Goal: Task Accomplishment & Management: Complete application form

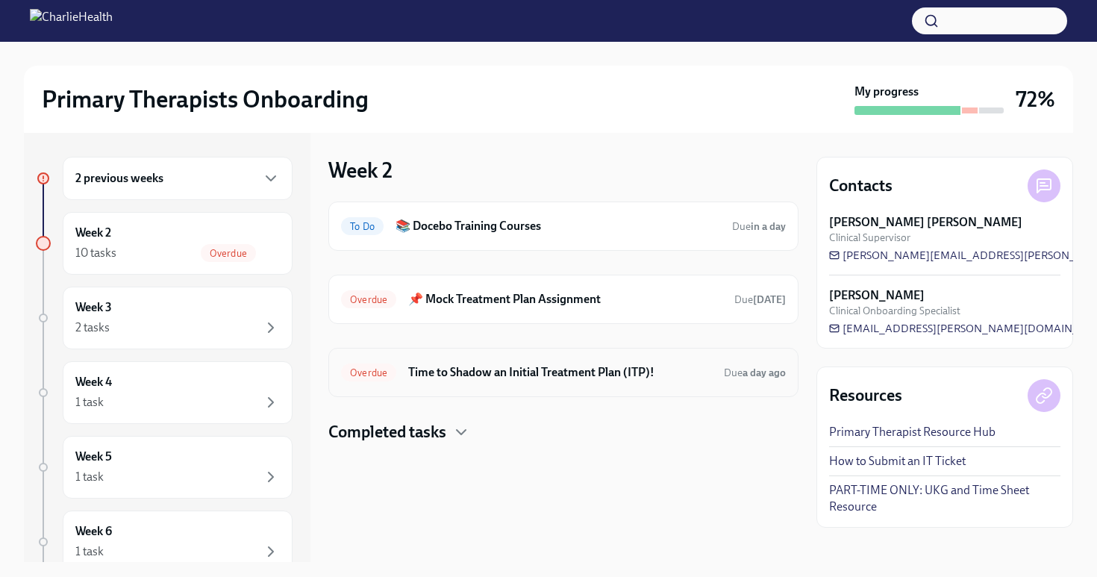
click at [443, 369] on h6 "Time to Shadow an Initial Treatment Plan (ITP)!" at bounding box center [560, 372] width 304 height 16
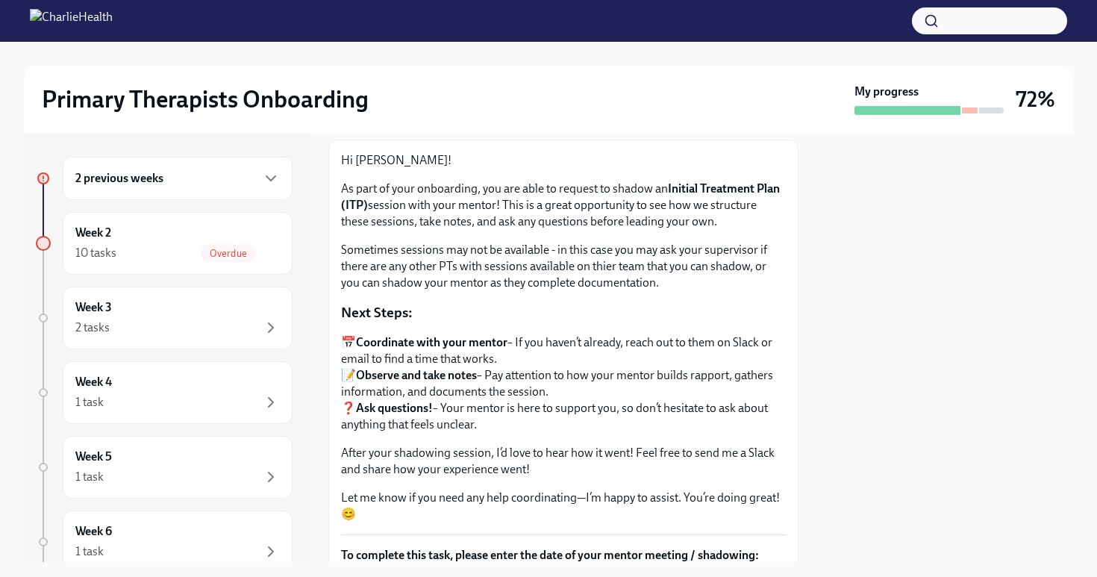
scroll to position [182, 0]
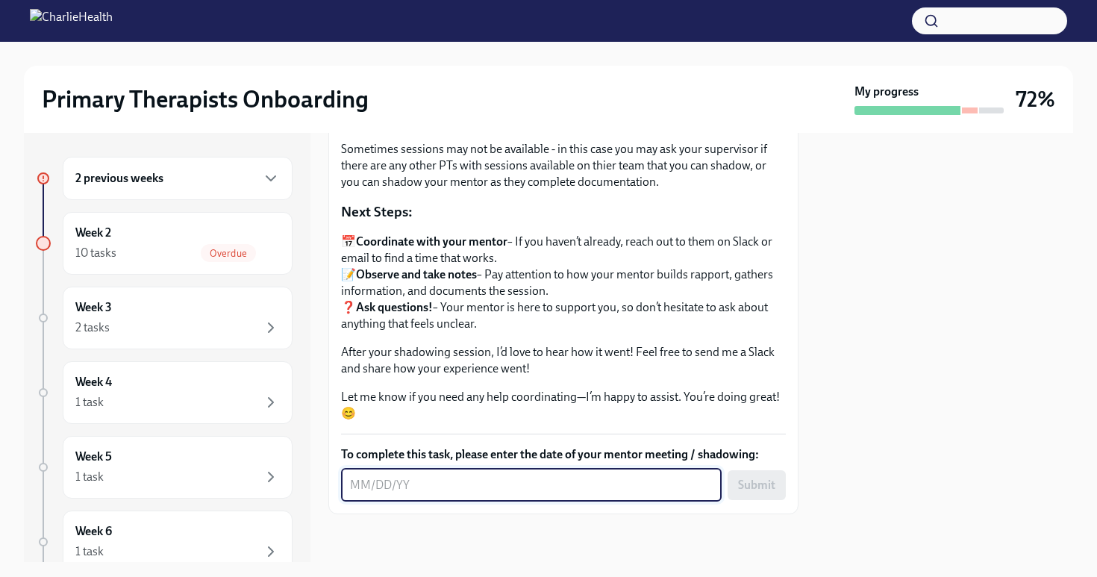
click at [409, 486] on textarea "To complete this task, please enter the date of your mentor meeting / shadowing:" at bounding box center [531, 485] width 363 height 18
type textarea "[DATE]"
click at [743, 493] on button "Submit" at bounding box center [757, 485] width 58 height 30
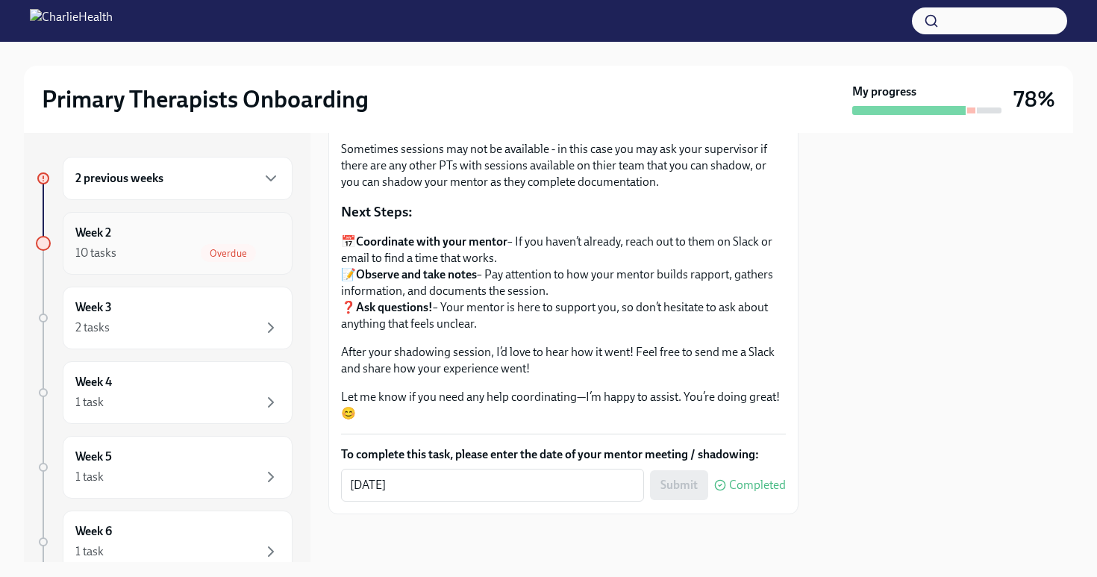
click at [206, 252] on span "Overdue" at bounding box center [228, 253] width 55 height 11
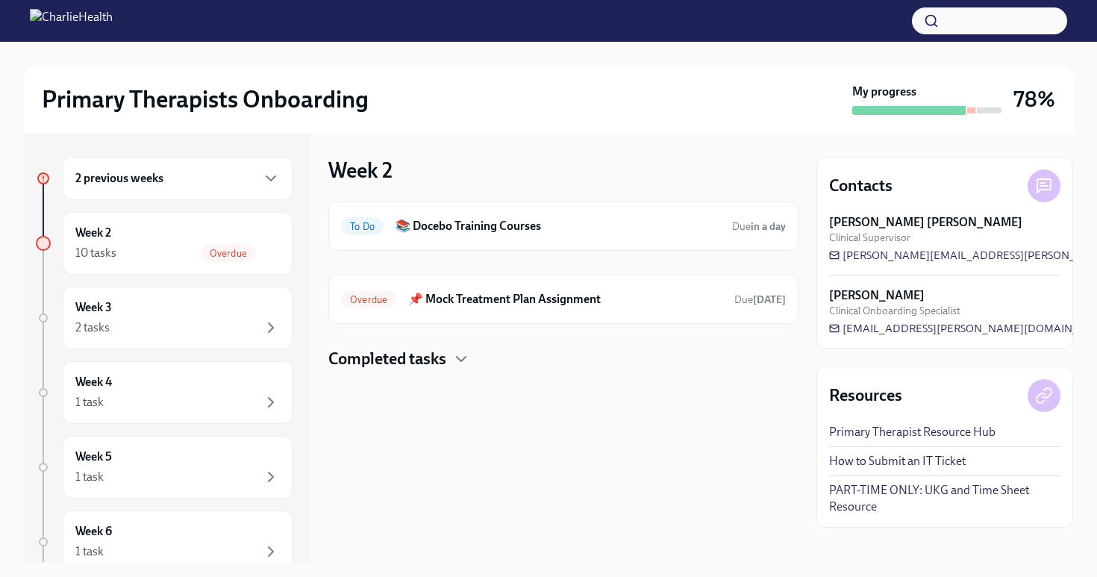
click at [578, 147] on div "Week 2 To Do 📚 Docebo Training Courses Due in a day Overdue 📌 Mock Treatment Pl…" at bounding box center [563, 347] width 470 height 429
click at [529, 293] on h6 "📌 Mock Treatment Plan Assignment" at bounding box center [565, 299] width 314 height 16
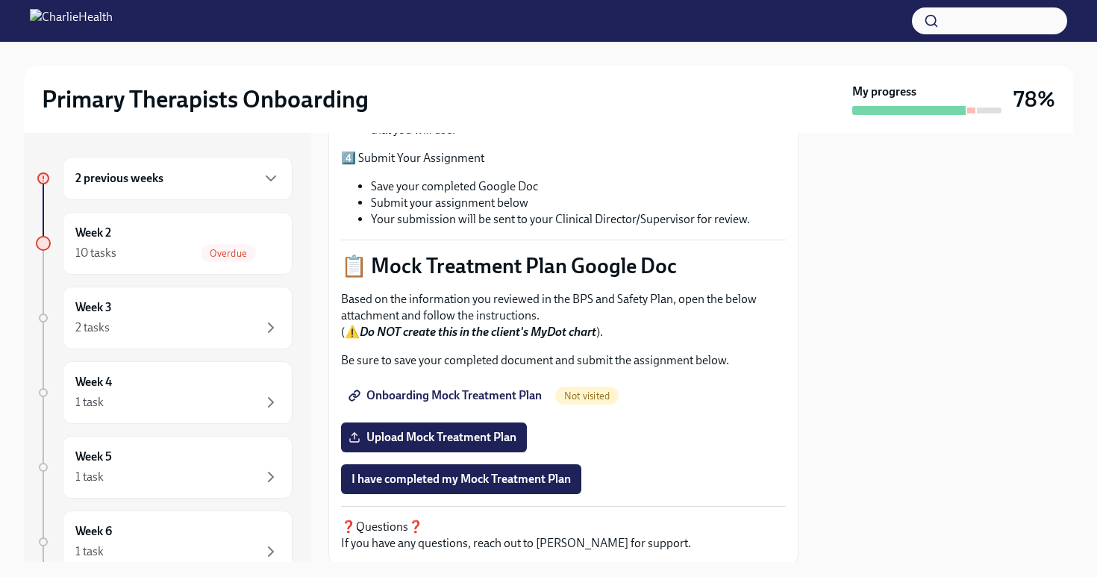
scroll to position [566, 0]
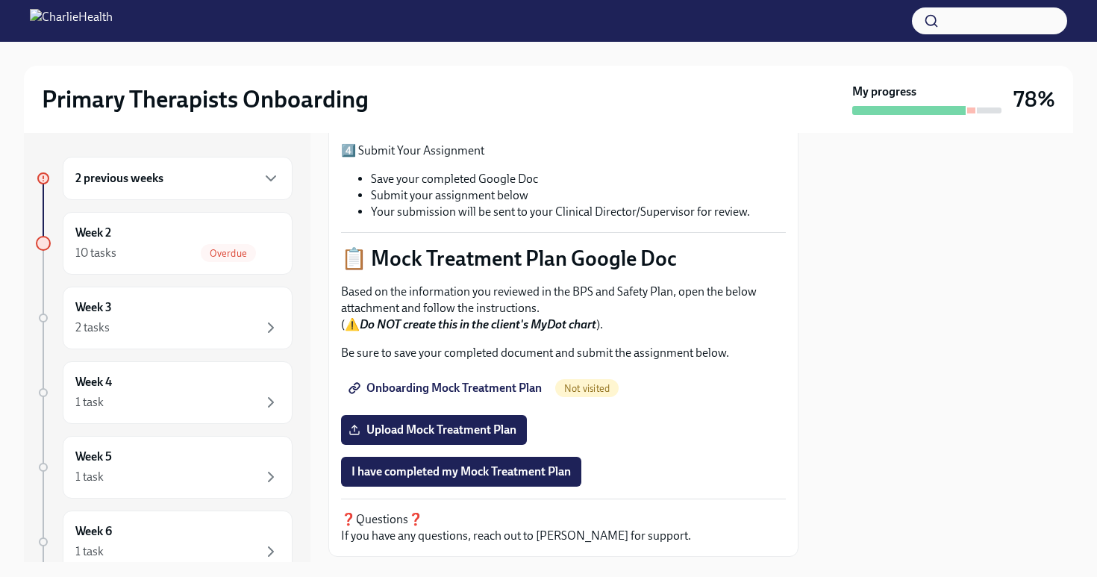
click at [514, 381] on span "Onboarding Mock Treatment Plan" at bounding box center [447, 388] width 190 height 15
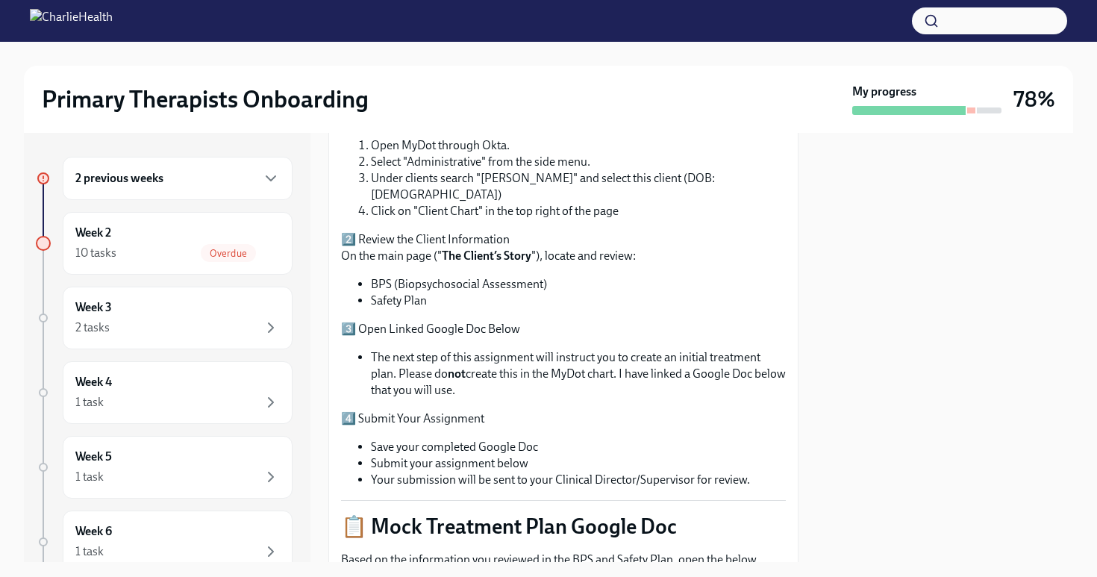
scroll to position [310, 0]
